Goal: Task Accomplishment & Management: Complete application form

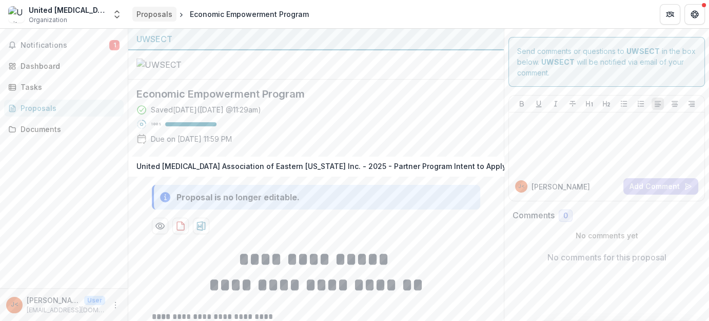
click at [156, 17] on div "Proposals" at bounding box center [154, 14] width 36 height 11
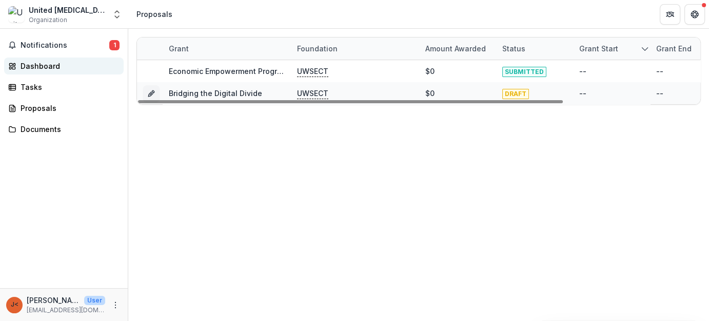
click at [43, 63] on div "Dashboard" at bounding box center [68, 66] width 95 height 11
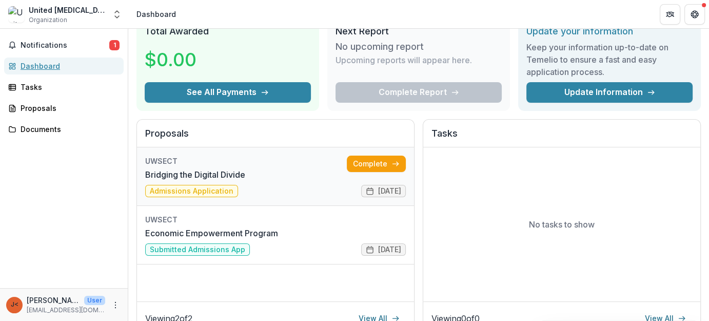
scroll to position [93, 0]
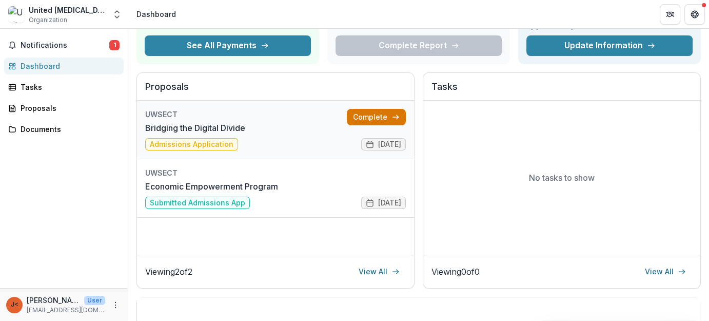
click at [371, 112] on link "Complete" at bounding box center [376, 117] width 59 height 16
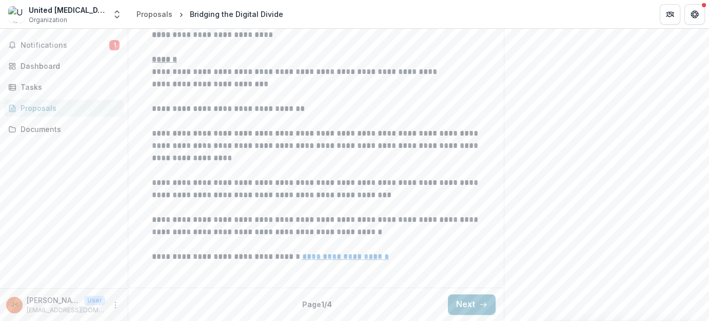
scroll to position [349, 0]
click at [473, 306] on button "Next" at bounding box center [472, 304] width 48 height 21
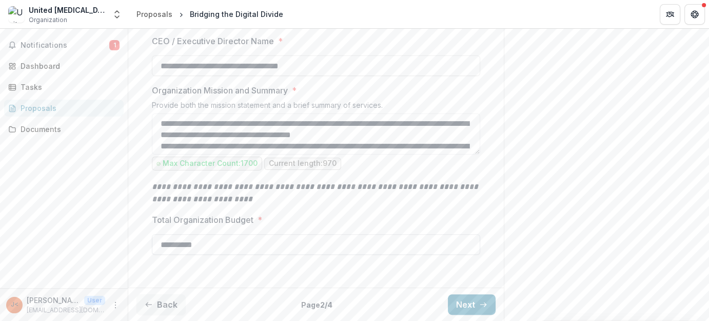
scroll to position [411, 0]
click at [473, 305] on button "Next" at bounding box center [472, 304] width 48 height 21
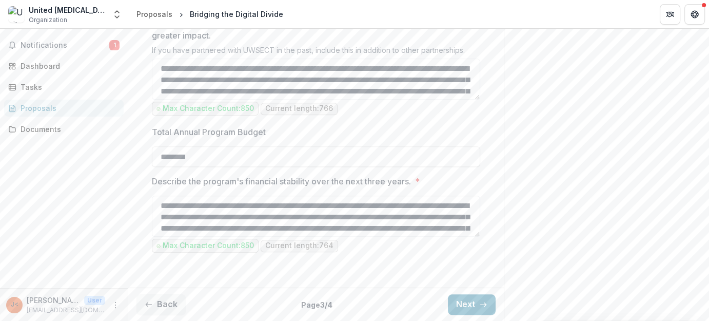
scroll to position [1131, 0]
click at [471, 299] on button "Next" at bounding box center [472, 304] width 48 height 21
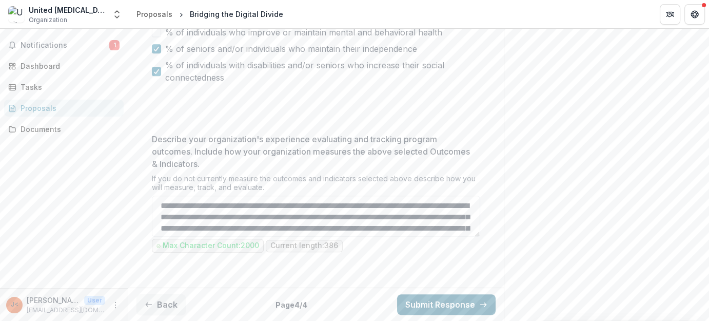
click at [461, 303] on button "Submit Response" at bounding box center [446, 304] width 98 height 21
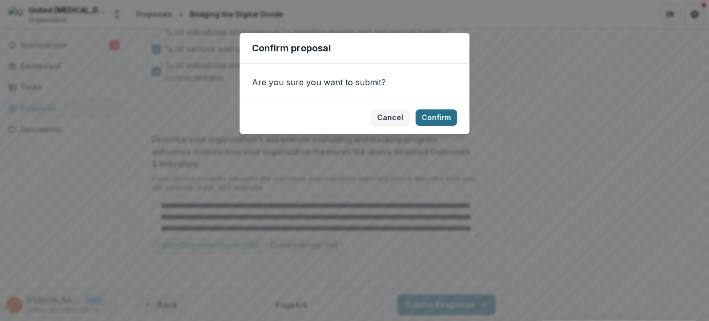
click at [438, 112] on button "Confirm" at bounding box center [436, 117] width 42 height 16
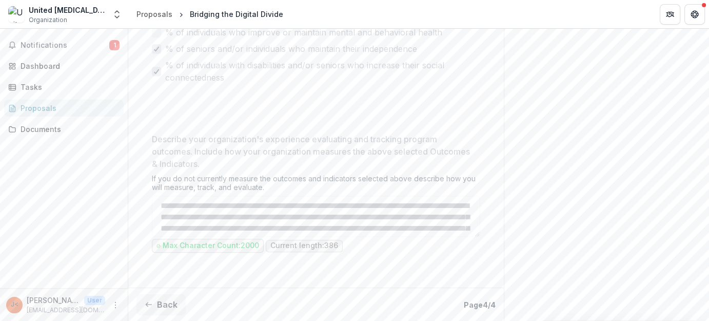
scroll to position [562, 0]
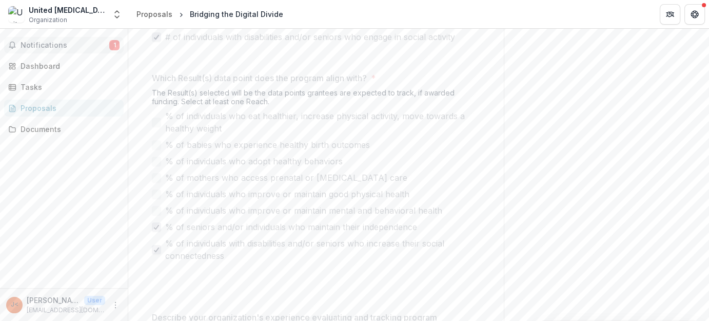
click at [31, 46] on span "Notifications" at bounding box center [65, 45] width 89 height 9
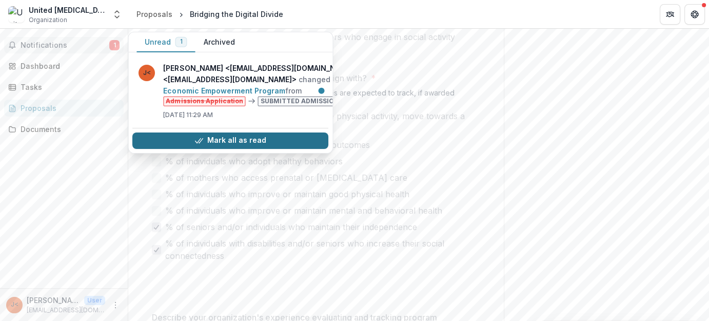
click at [238, 142] on button "Mark all as read" at bounding box center [230, 140] width 196 height 16
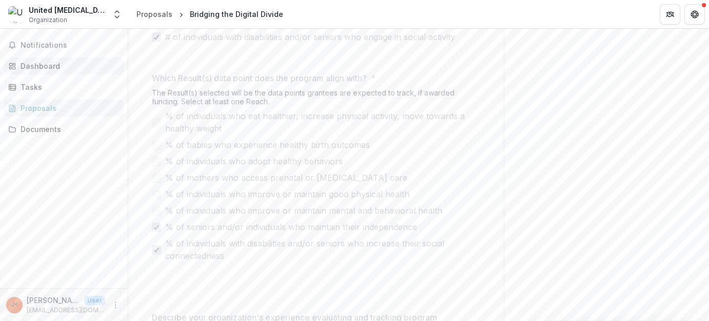
click at [54, 65] on div "Dashboard" at bounding box center [68, 66] width 95 height 11
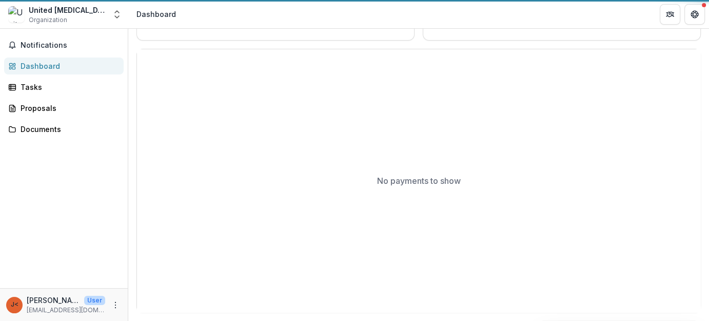
scroll to position [339, 0]
